Goal: Task Accomplishment & Management: Manage account settings

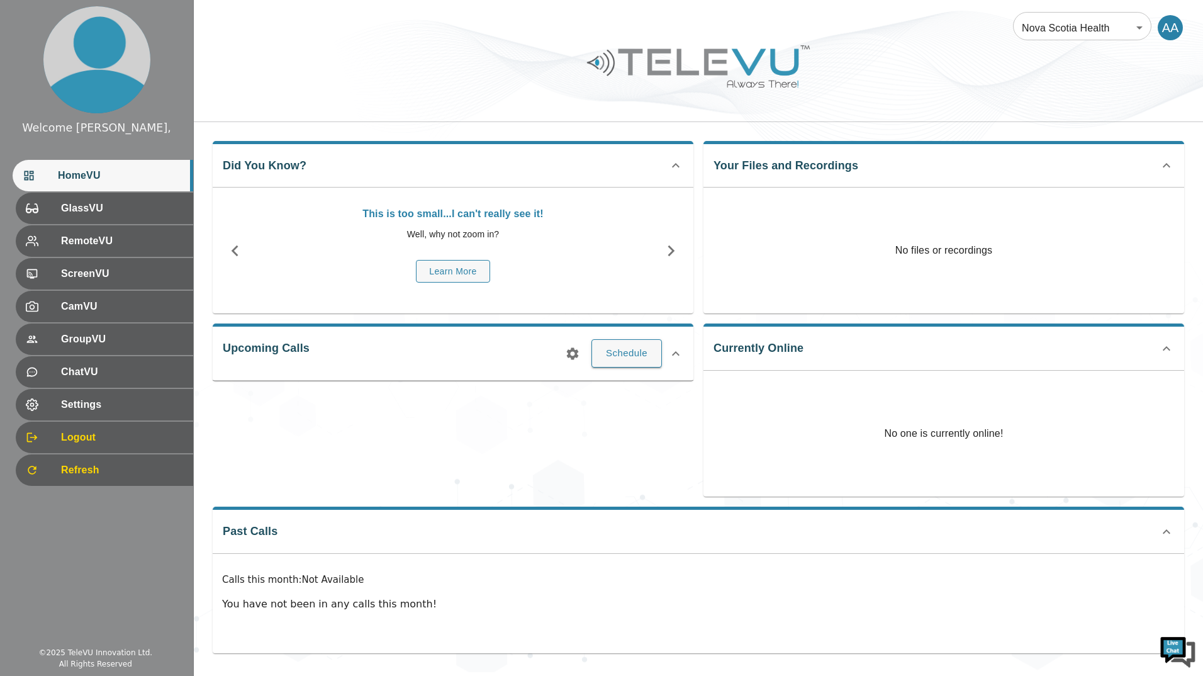
click at [820, 76] on div at bounding box center [698, 75] width 1009 height 71
click at [100, 437] on span "Logout" at bounding box center [120, 437] width 125 height 15
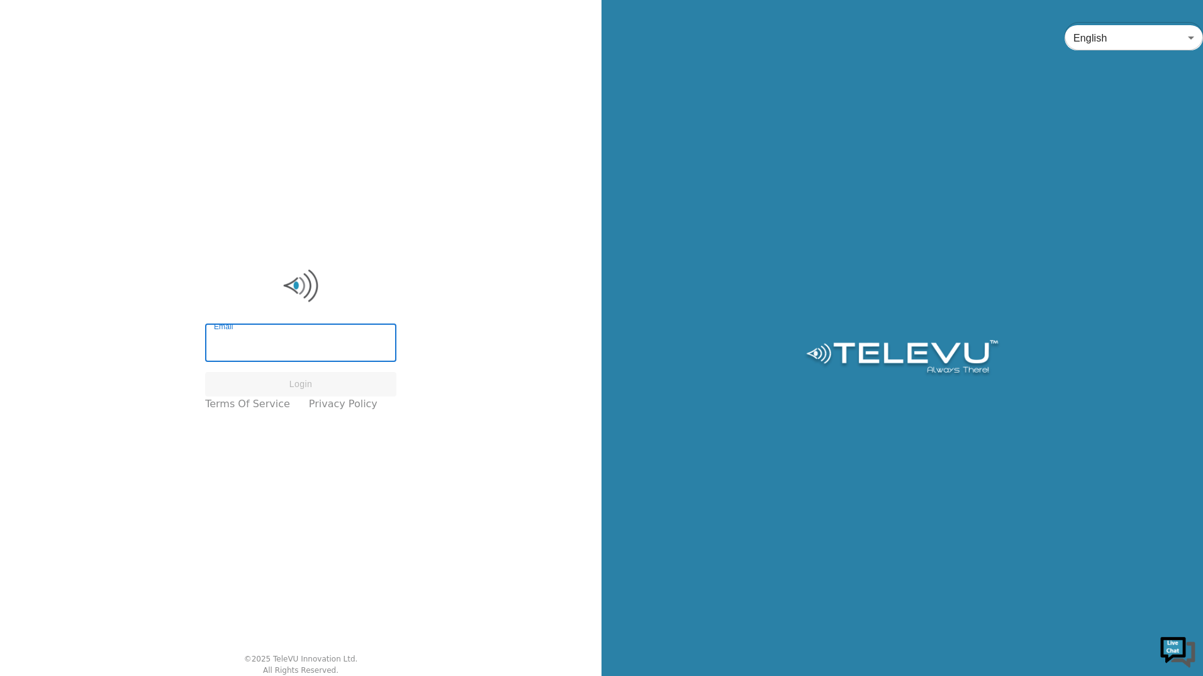
click at [305, 341] on input "Email" at bounding box center [300, 344] width 191 height 35
type input "scott.libadia@nshealth.ca"
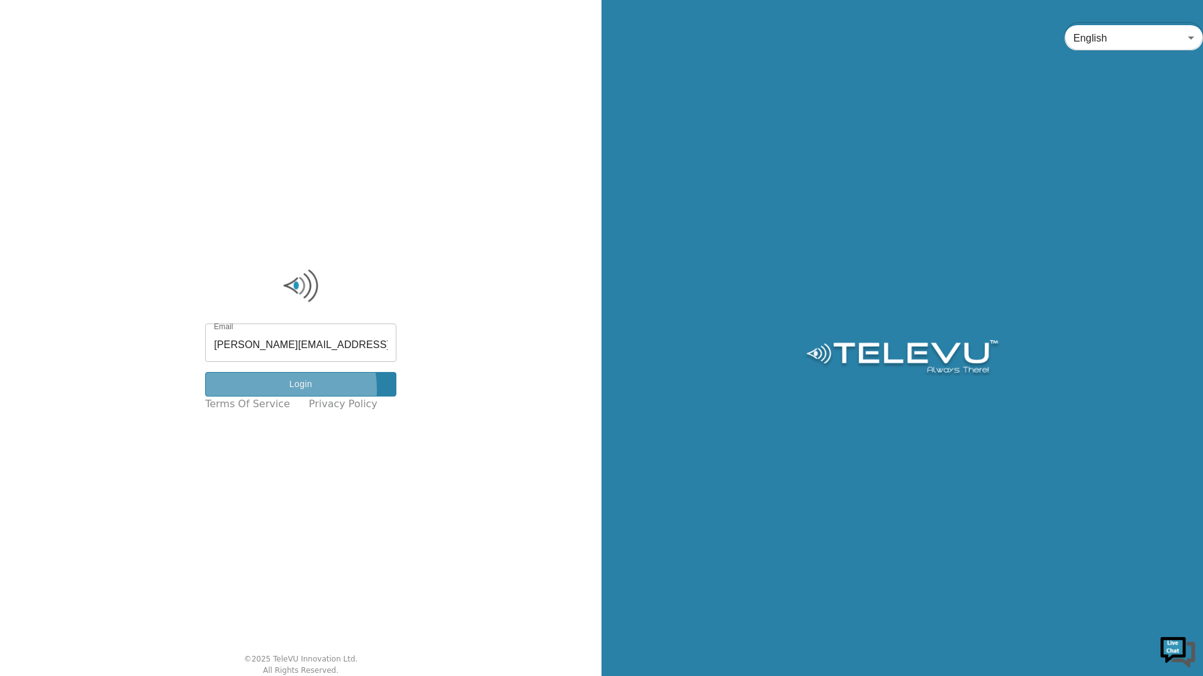
click at [281, 389] on button "Login" at bounding box center [300, 384] width 191 height 25
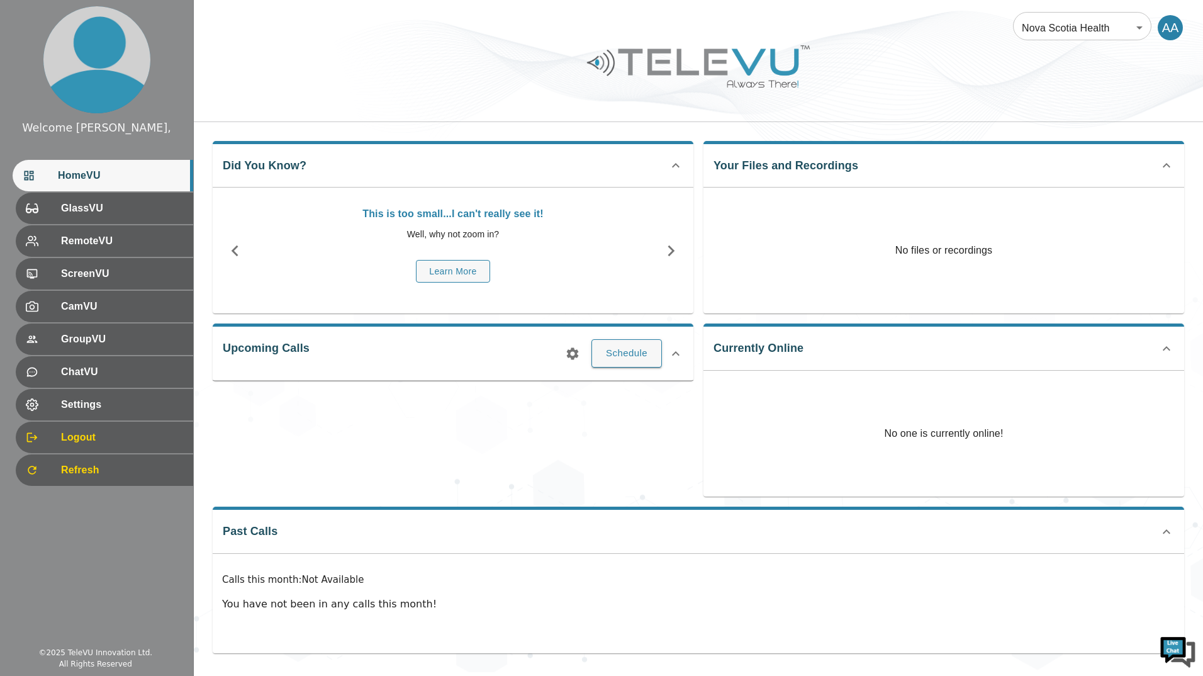
click at [1179, 21] on div "AA" at bounding box center [1170, 27] width 25 height 25
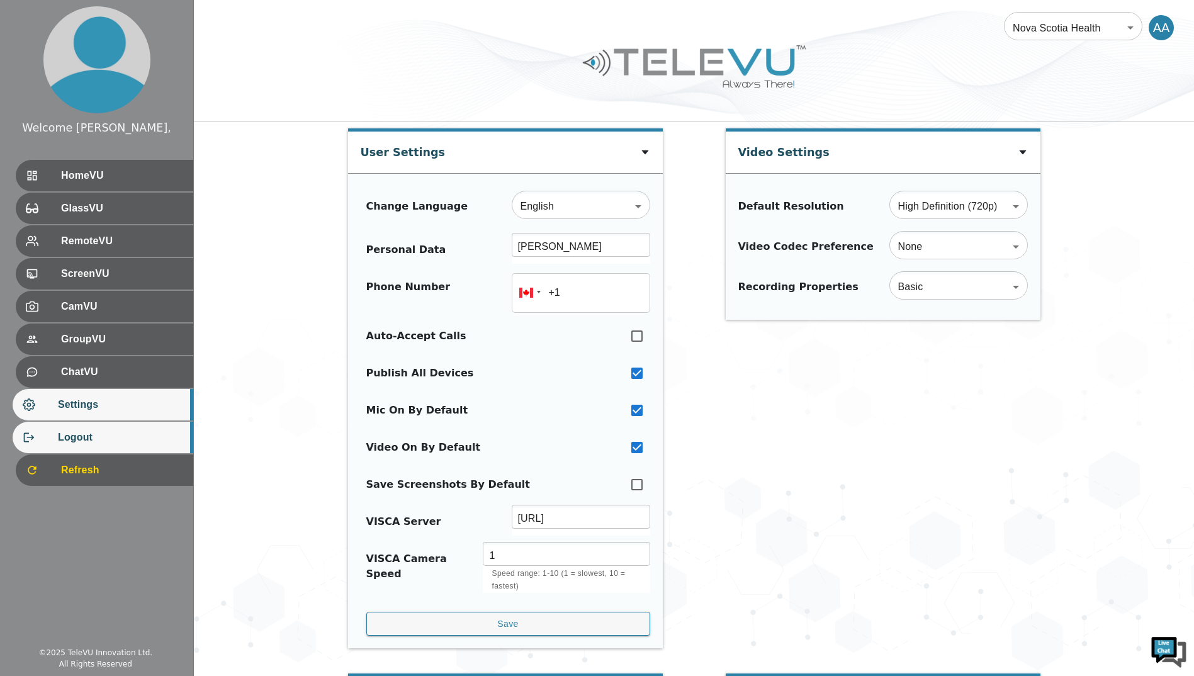
click at [65, 435] on span "Logout" at bounding box center [120, 437] width 125 height 15
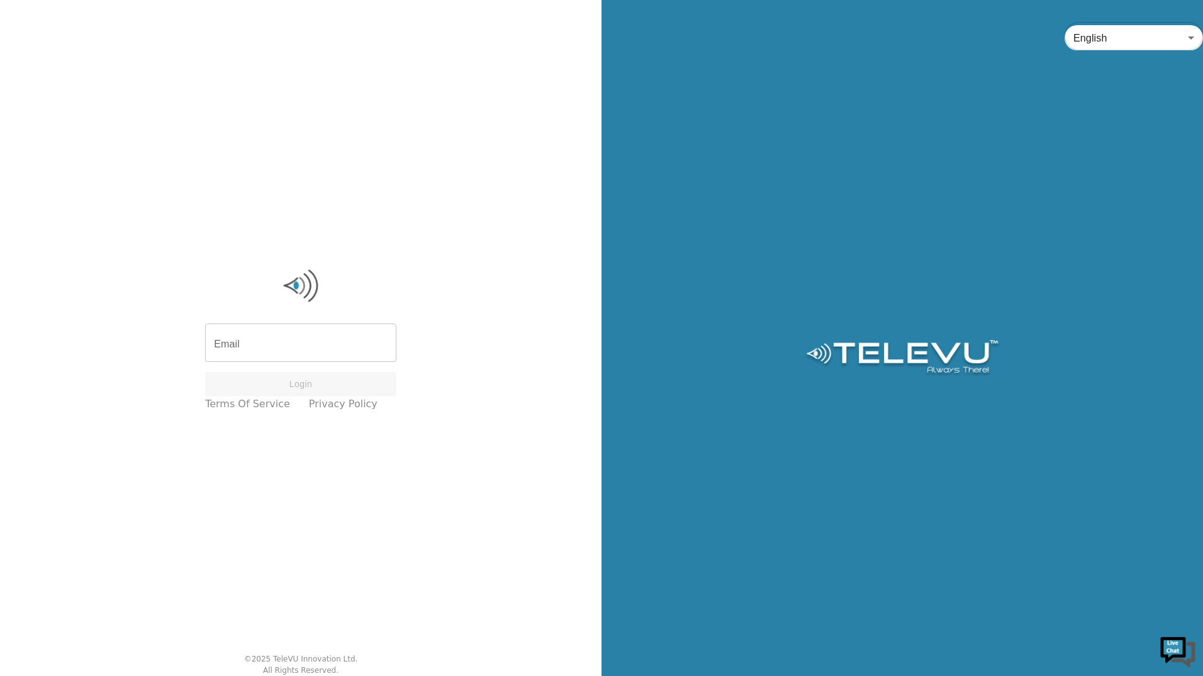
click at [291, 337] on input "Email" at bounding box center [300, 344] width 191 height 35
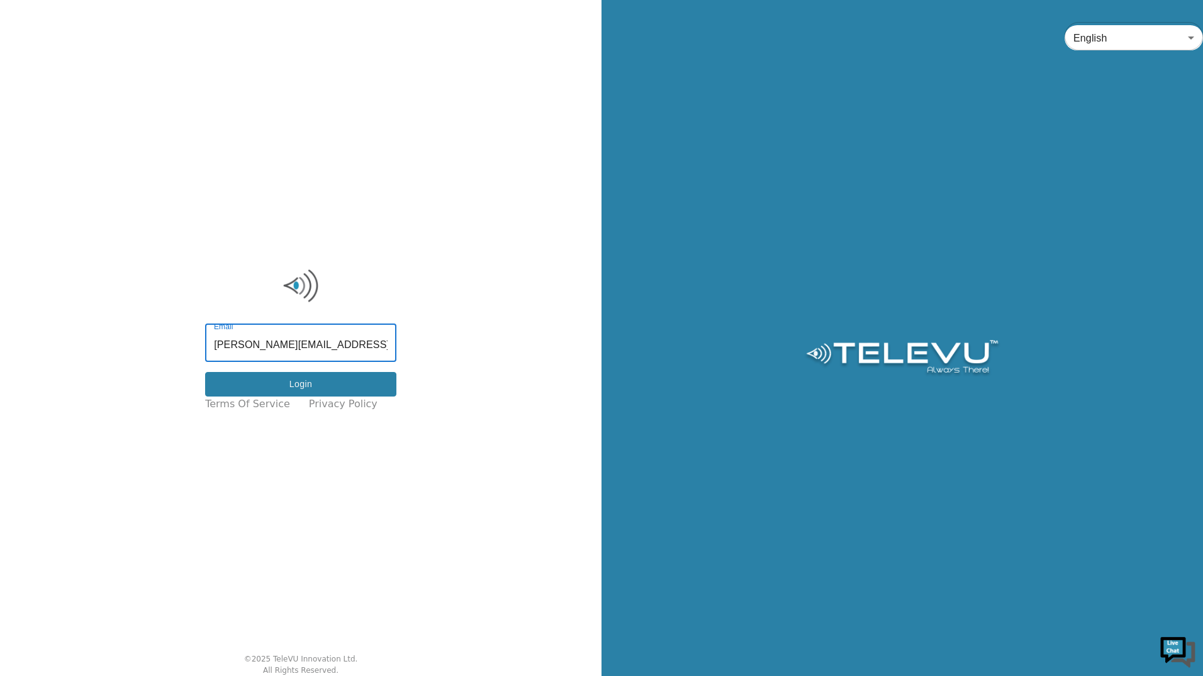
type input "joe.biden@hotmail.com"
click at [279, 387] on button "Login" at bounding box center [300, 384] width 191 height 25
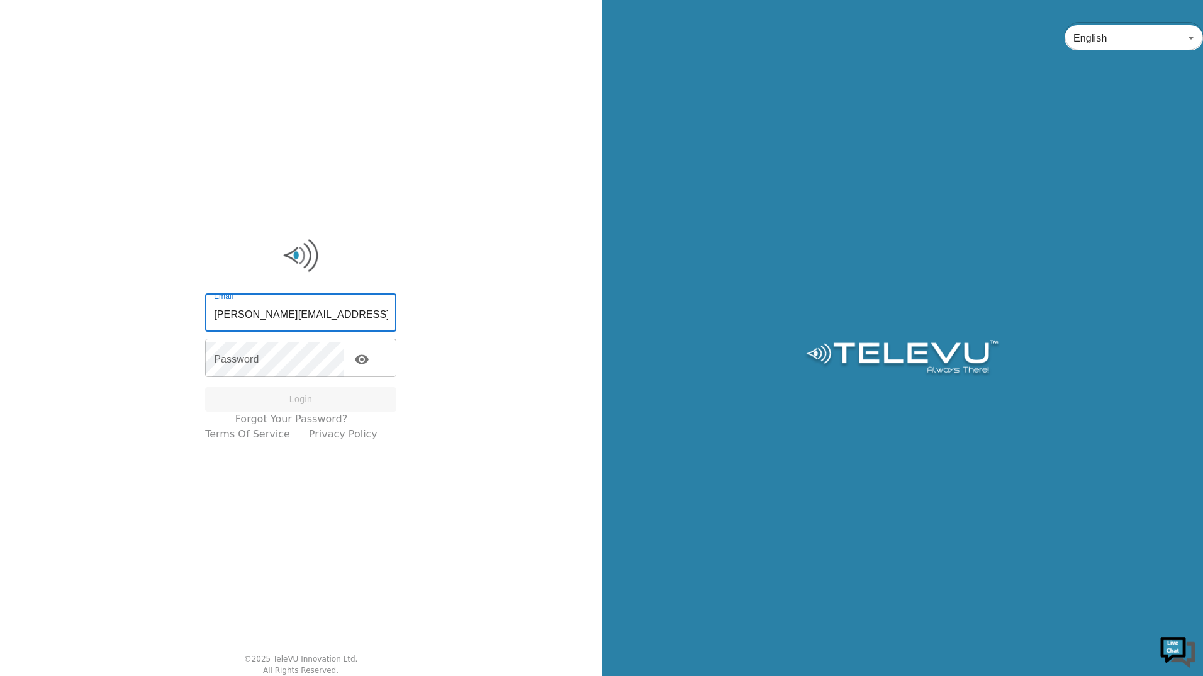
click at [335, 317] on input "joe.biden@hotmail.com" at bounding box center [300, 313] width 191 height 35
type input "[EMAIL_ADDRESS][DOMAIN_NAME]"
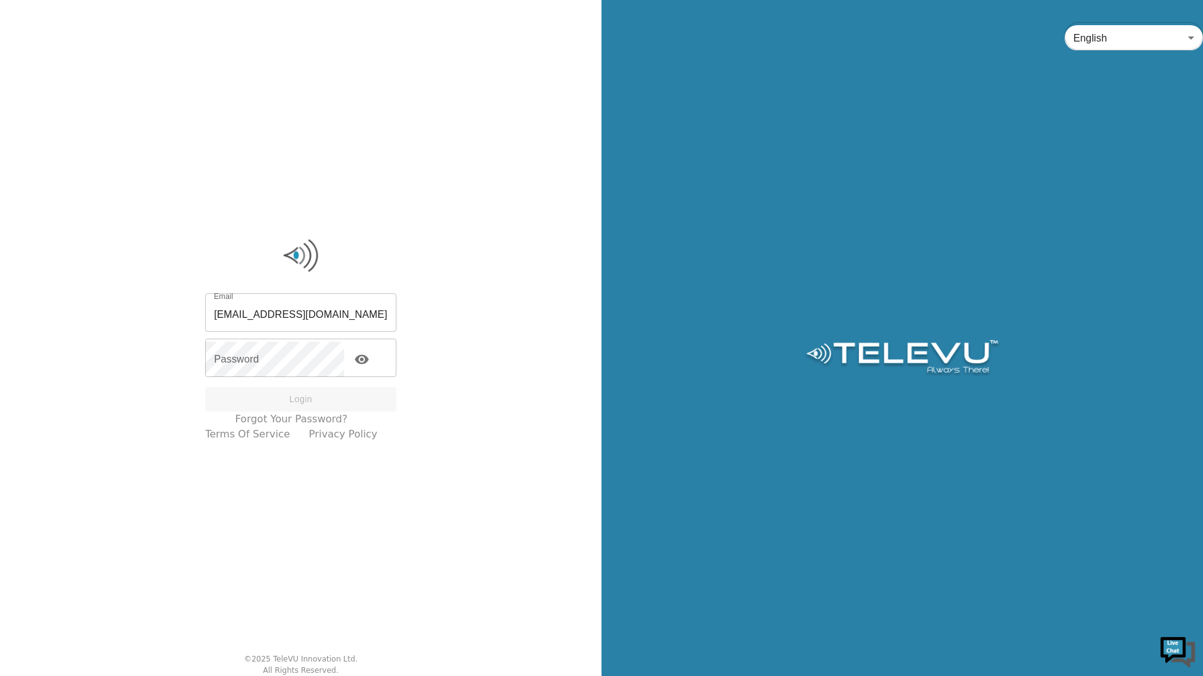
click at [451, 409] on div "Email hossam.yassin@nshealth.ca Email Password Password Login Forgot your passw…" at bounding box center [301, 338] width 602 height 676
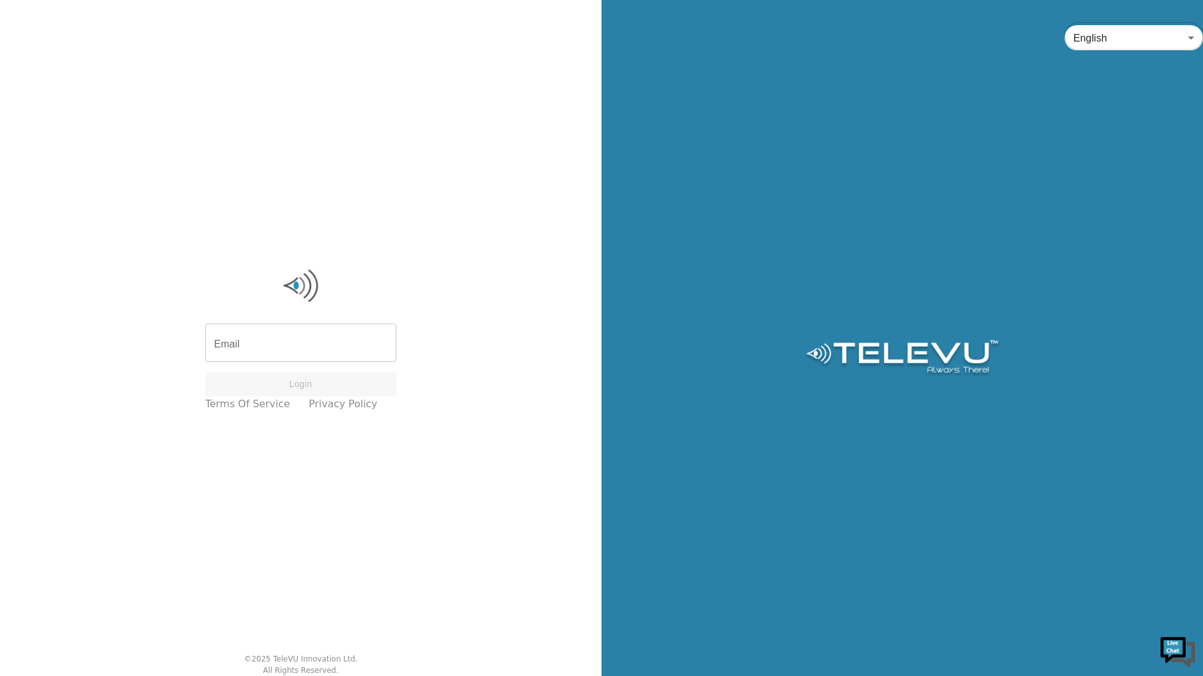
click at [269, 357] on input "Email" at bounding box center [300, 344] width 191 height 35
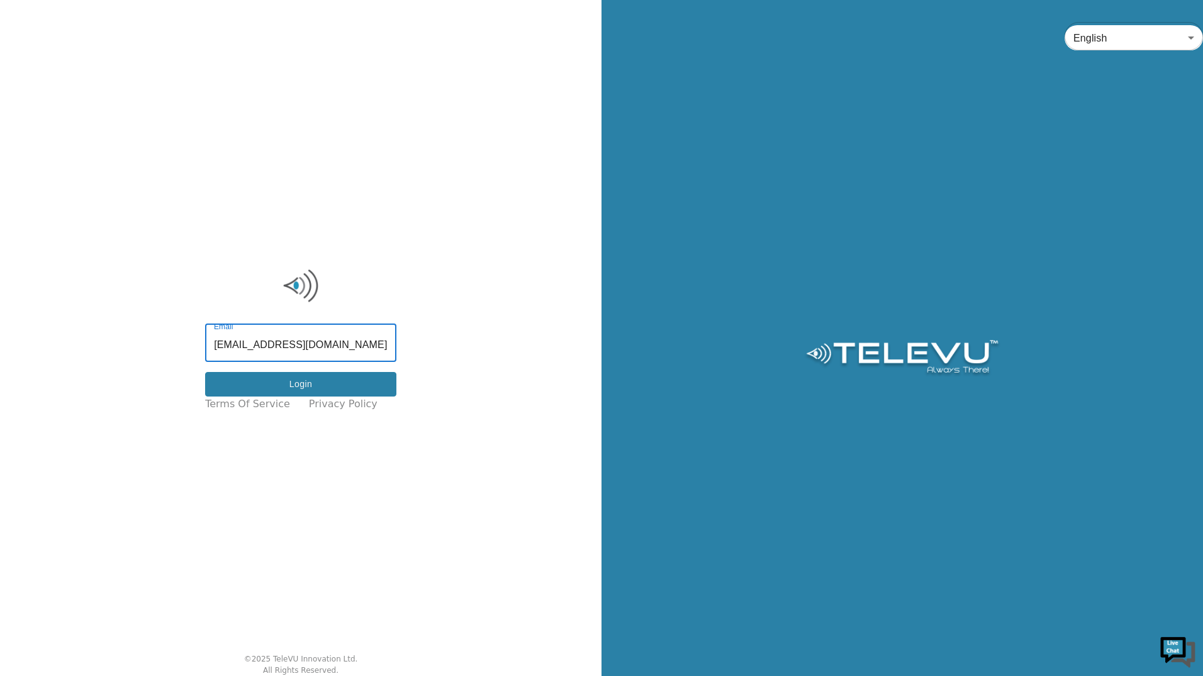
type input "hossam.yassin@nshealth.ca"
click at [272, 382] on button "Login" at bounding box center [300, 384] width 191 height 25
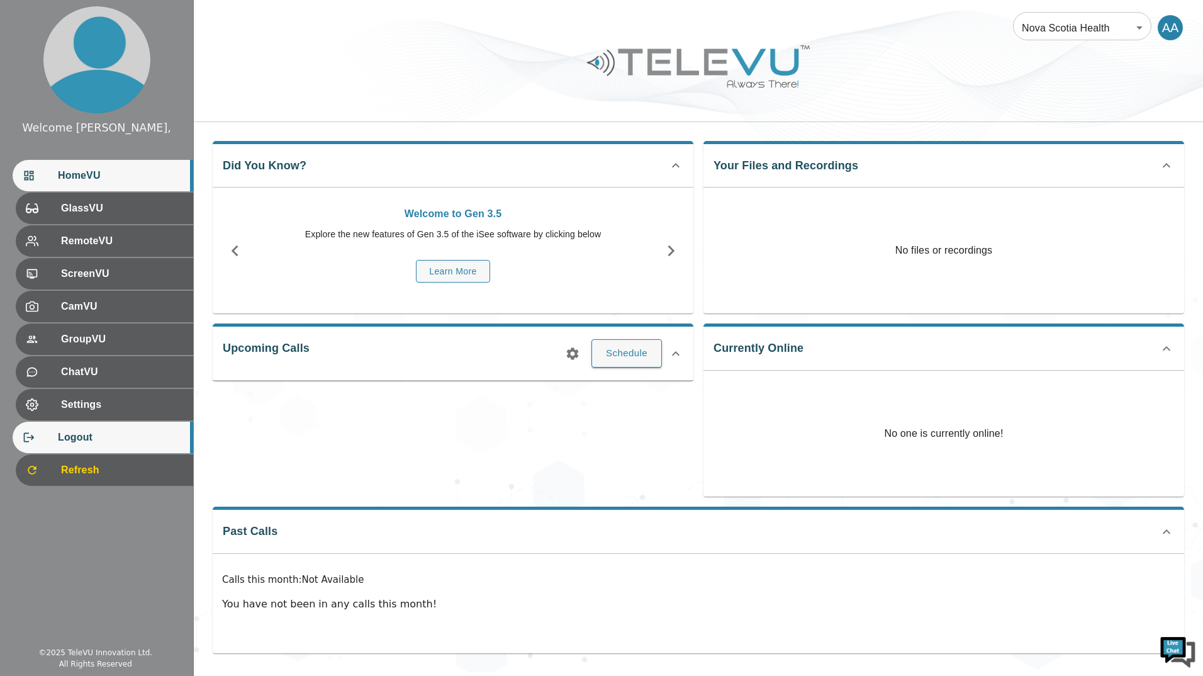
click at [70, 433] on span "Logout" at bounding box center [120, 437] width 125 height 15
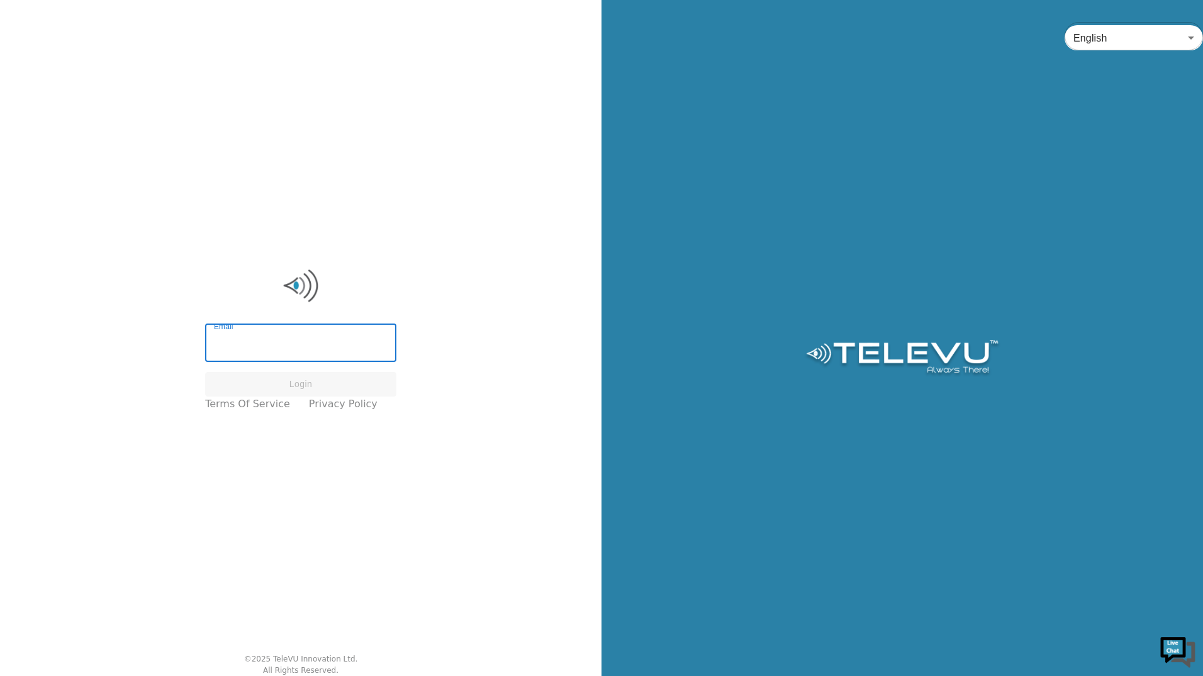
click at [262, 332] on input "Email" at bounding box center [300, 344] width 191 height 35
paste input "alexandra.rose@nshealth.ca"
type input "alexandra.rose@nshealth.ca"
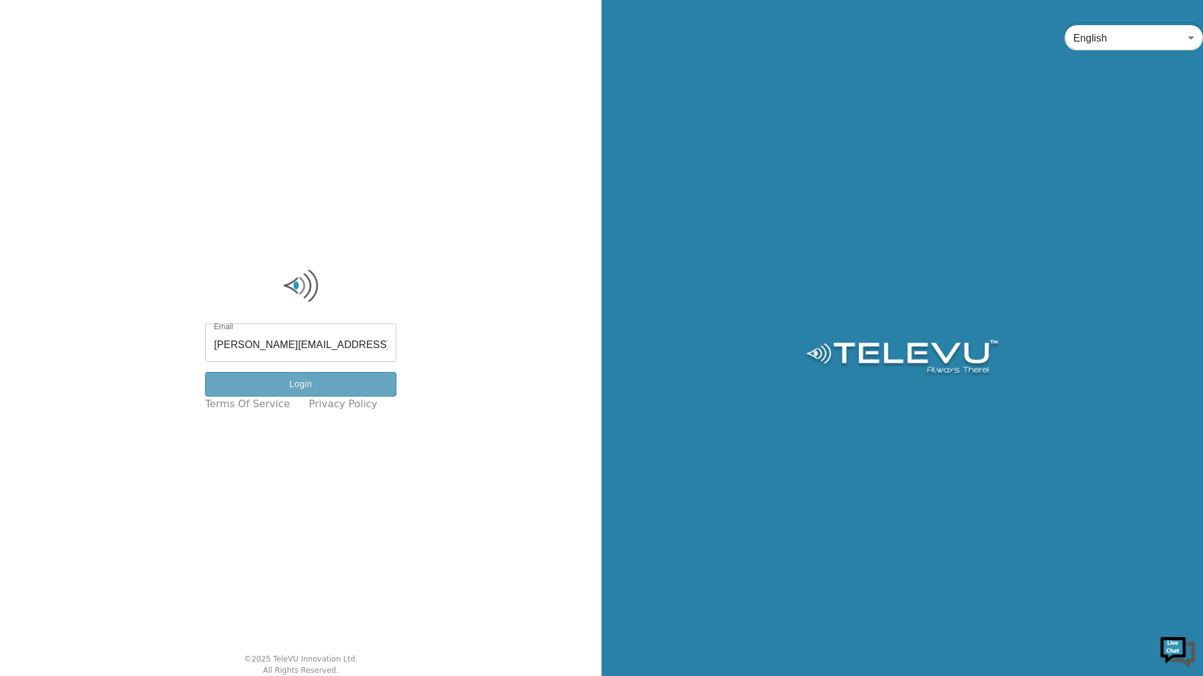
click at [354, 381] on button "Login" at bounding box center [300, 384] width 191 height 25
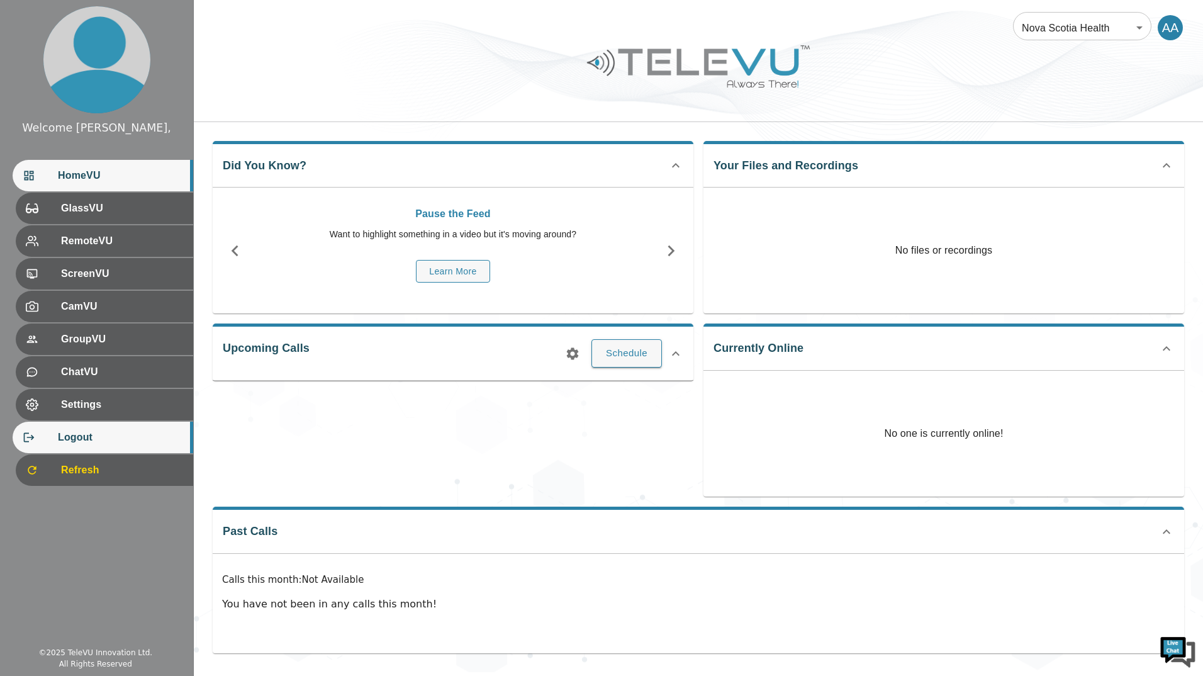
click at [86, 441] on span "Logout" at bounding box center [120, 437] width 125 height 15
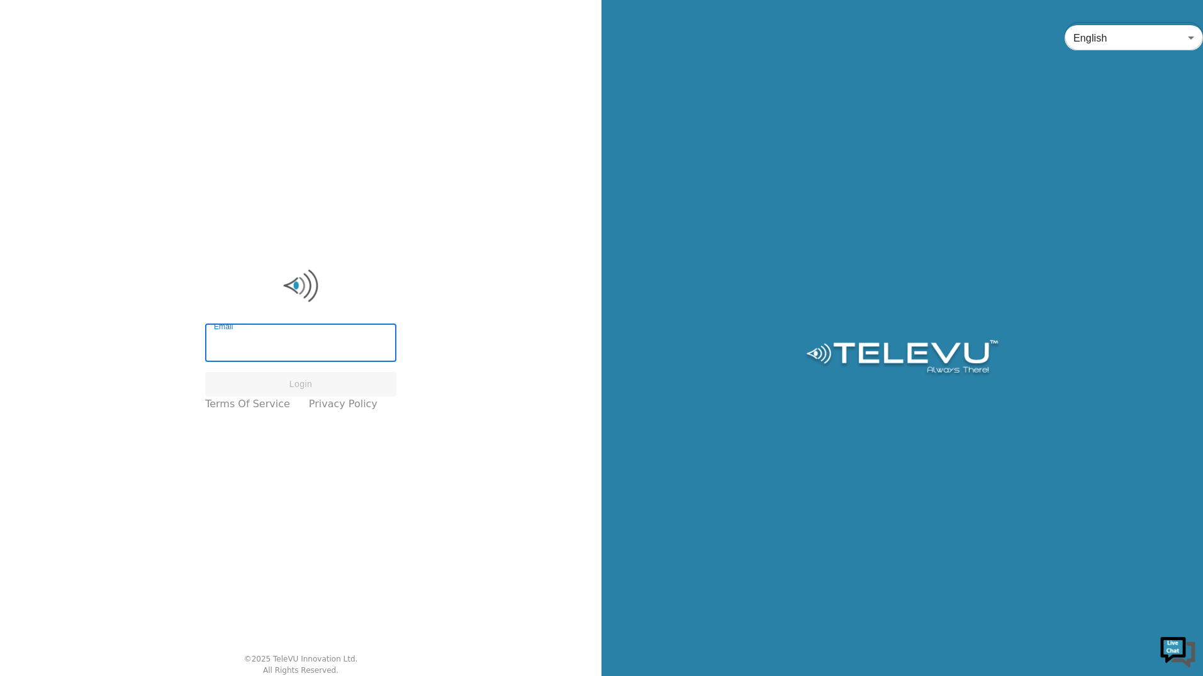
click at [276, 342] on input "Email" at bounding box center [300, 344] width 191 height 35
type input "joe.biden@nshealth.ca"
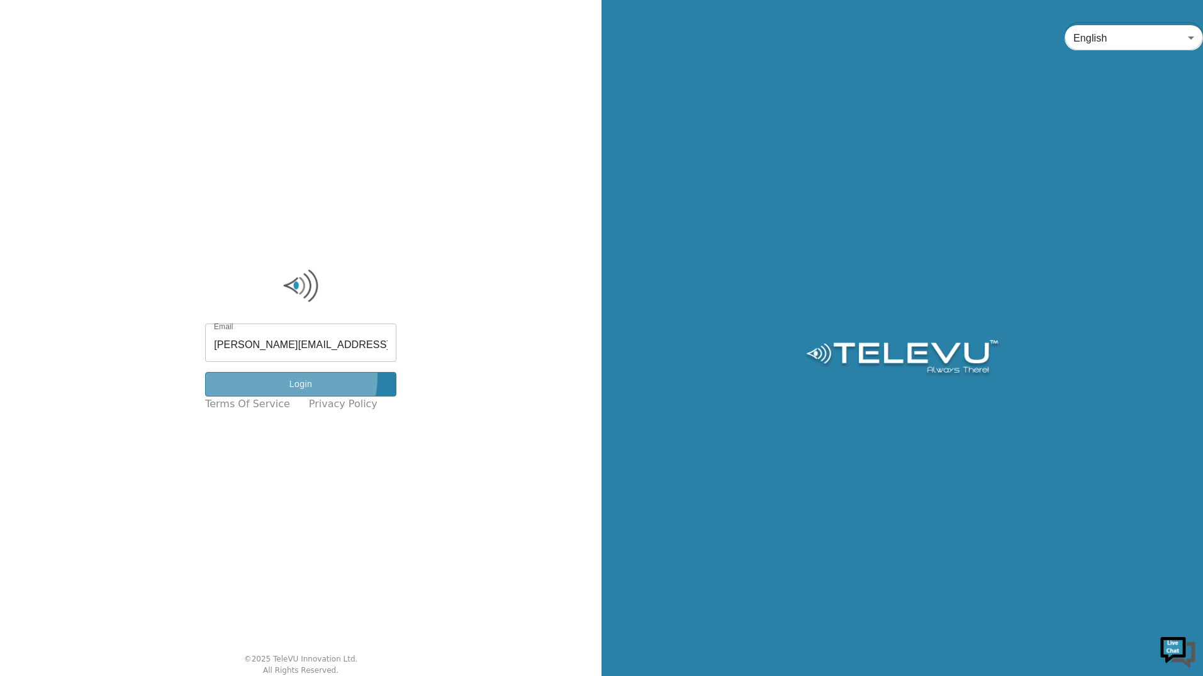
click at [286, 377] on button "Login" at bounding box center [300, 384] width 191 height 25
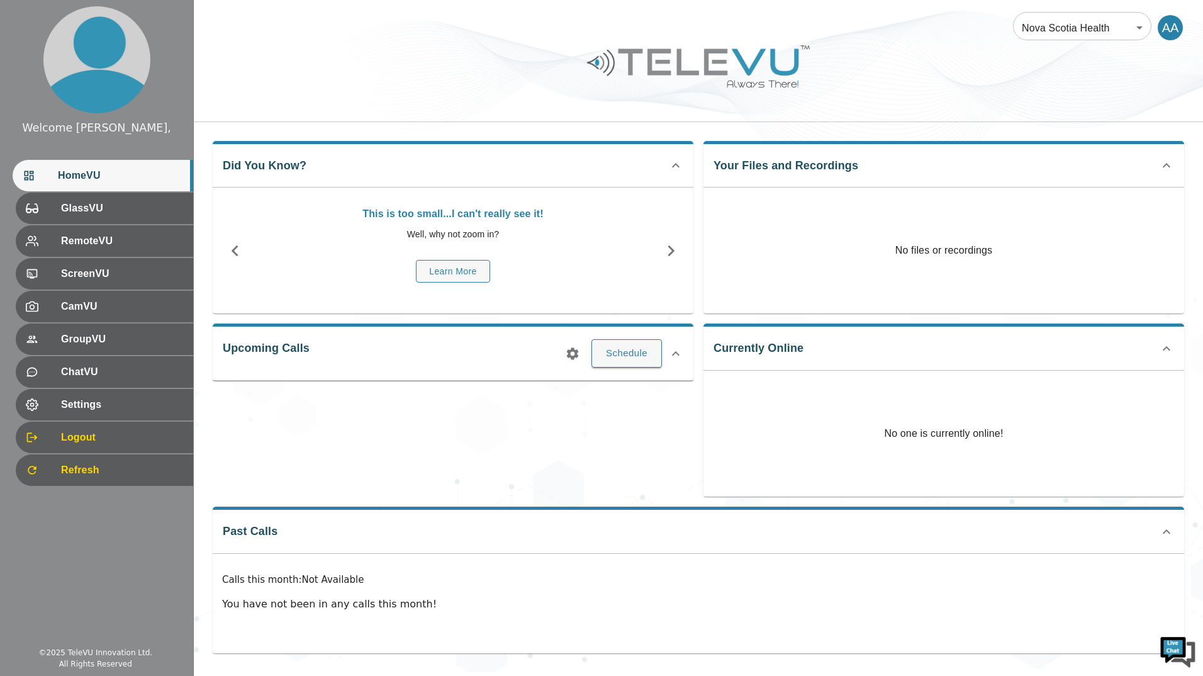
click at [1163, 62] on div at bounding box center [698, 75] width 1009 height 71
click at [96, 439] on span "Logout" at bounding box center [120, 437] width 125 height 15
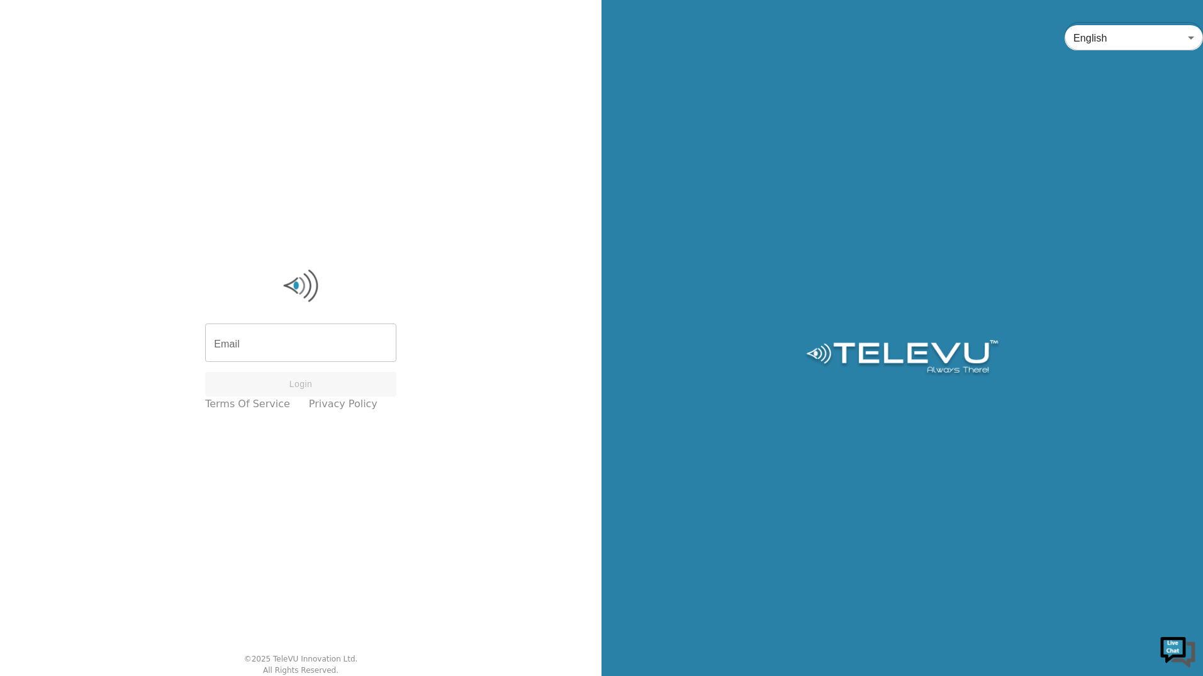
click at [275, 360] on input "Email" at bounding box center [300, 344] width 191 height 35
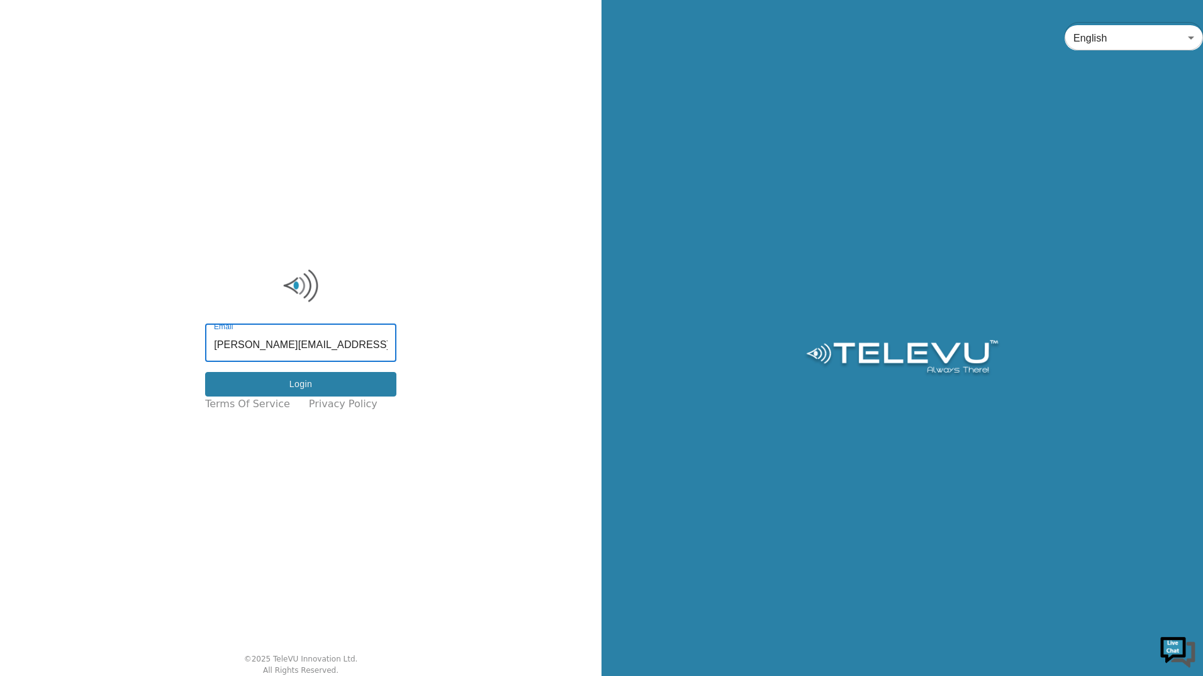
type input "joe.blow@nshealth.ca"
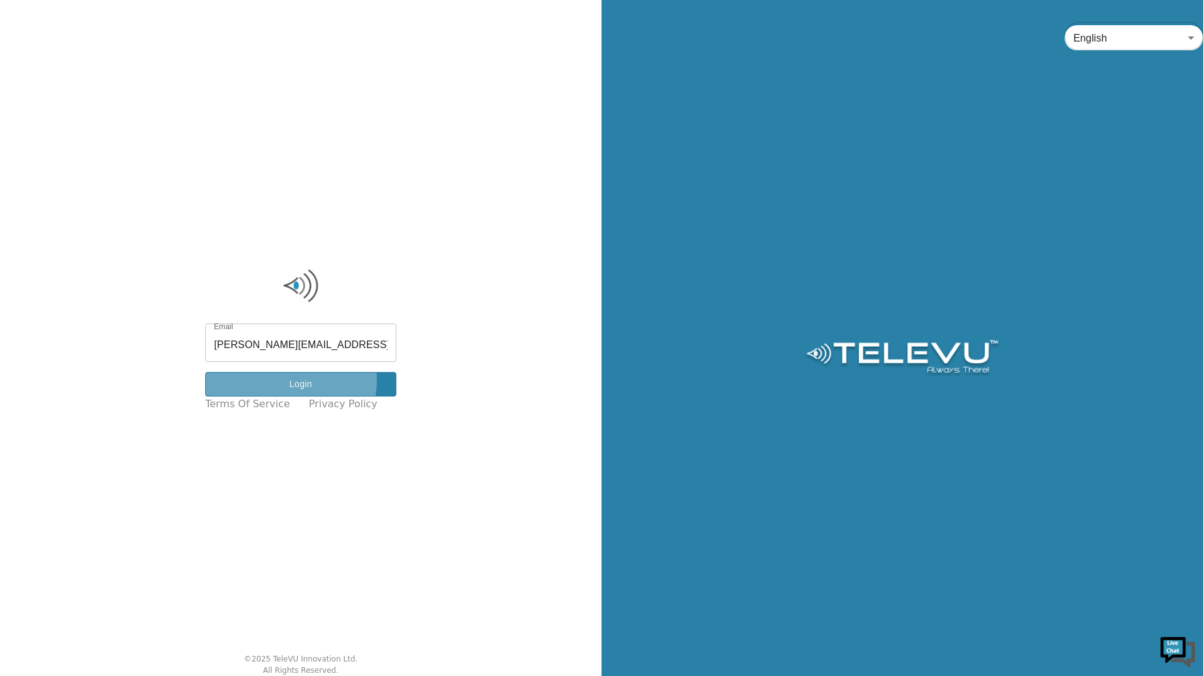
click at [281, 379] on button "Login" at bounding box center [300, 384] width 191 height 25
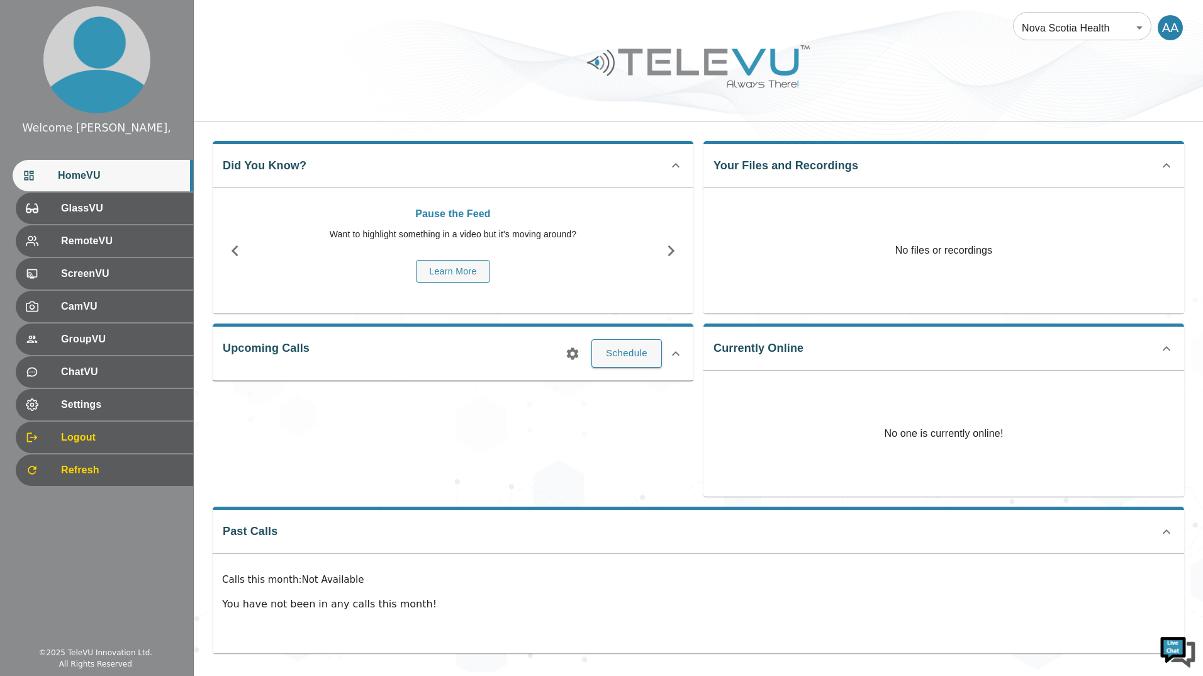
click at [1115, 85] on div at bounding box center [698, 75] width 1009 height 71
